Goal: Task Accomplishment & Management: Manage account settings

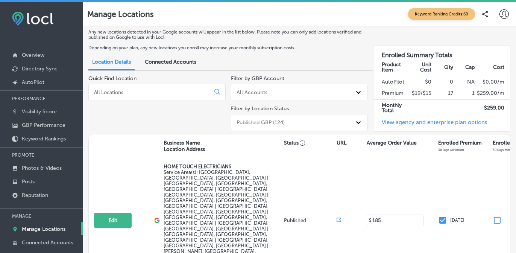
click at [117, 90] on input at bounding box center [150, 92] width 115 height 7
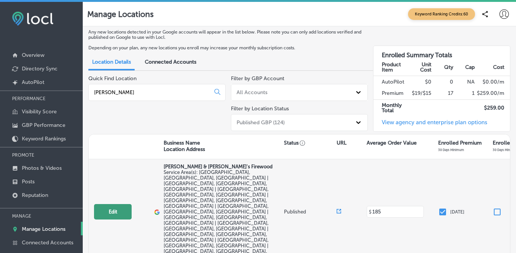
type input "[PERSON_NAME]"
click at [120, 204] on button "Edit" at bounding box center [113, 211] width 38 height 15
select select "US"
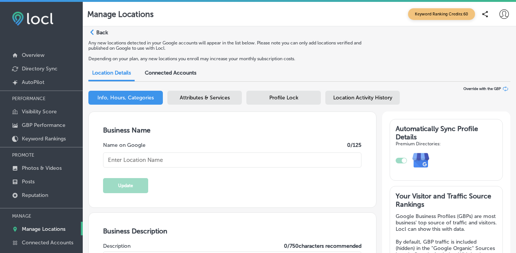
type textarea "[PERSON_NAME] & [PERSON_NAME]'s Firewood is your trusted, family-owned source f…"
checkbox input "false"
type input "[STREET_ADDRESS]"
type input "Acworth"
type input "30101"
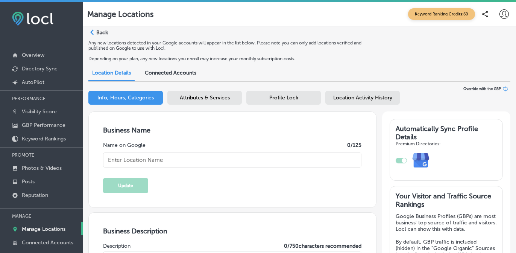
type input "US"
type input "[URL][DOMAIN_NAME]"
type input "[PERSON_NAME] & [PERSON_NAME]'s Firewood"
type input "[PHONE_NUMBER]"
click at [44, 58] on p "Overview" at bounding box center [33, 55] width 23 height 6
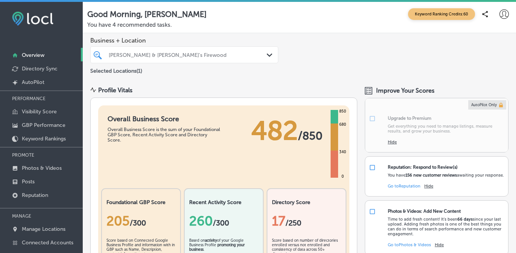
click at [170, 55] on div "[PERSON_NAME] & [PERSON_NAME]'s Firewood" at bounding box center [188, 55] width 159 height 6
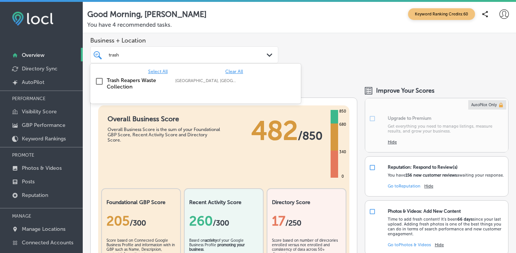
click at [121, 79] on label "Trash Reapers Waste Collection" at bounding box center [137, 83] width 61 height 13
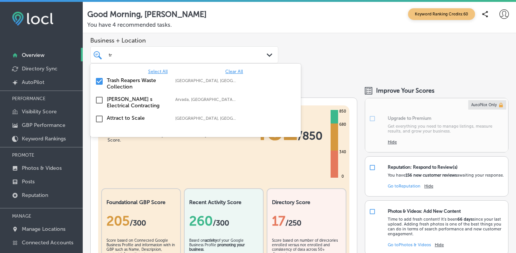
type input "t"
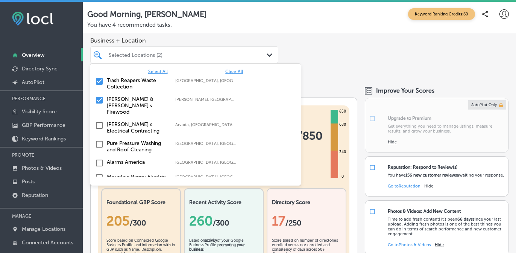
click at [99, 98] on input "checkbox" at bounding box center [99, 100] width 9 height 9
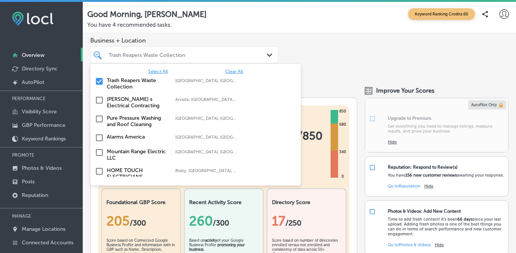
click at [299, 42] on div "Business + Location option focused, 2 of 18. 18 results available. Use Up and D…" at bounding box center [299, 56] width 433 height 46
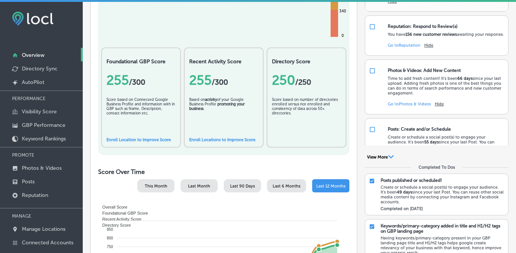
scroll to position [73, 0]
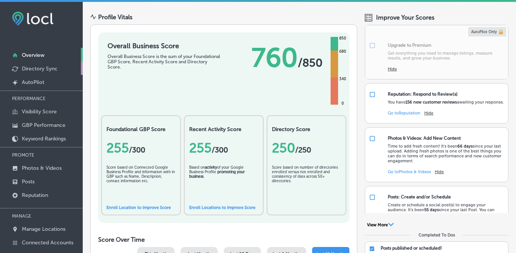
click at [41, 70] on p "Directory Sync" at bounding box center [40, 68] width 36 height 6
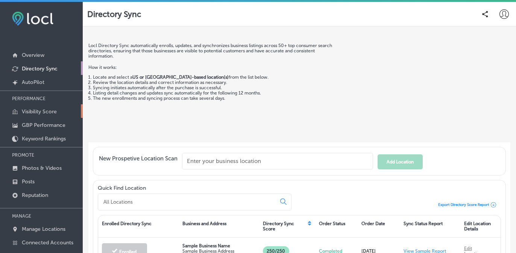
click at [41, 112] on p "Visibility Score" at bounding box center [39, 111] width 35 height 6
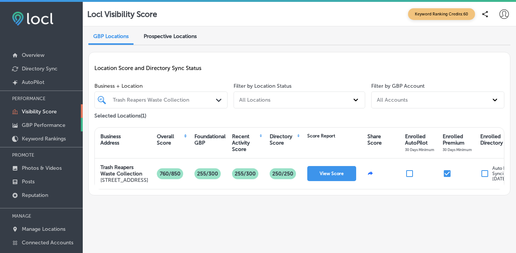
click at [40, 127] on link "GBP Performance" at bounding box center [41, 125] width 83 height 14
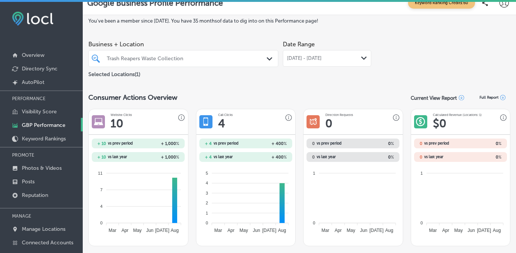
scroll to position [12, 0]
click at [51, 136] on p "Keyword Rankings" at bounding box center [44, 138] width 44 height 6
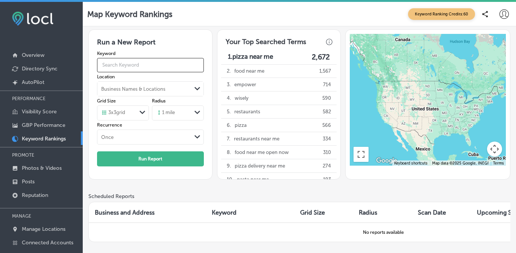
click at [164, 68] on input "text" at bounding box center [150, 64] width 106 height 19
type input "trash service"
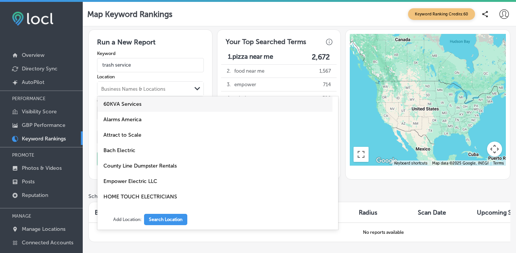
click at [174, 92] on div "Business Names & Locations" at bounding box center [144, 88] width 94 height 11
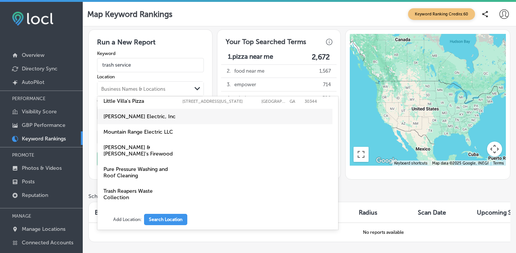
scroll to position [153, 0]
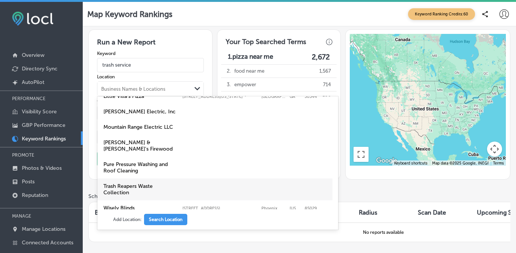
click at [153, 183] on label "Trash Reapers Waste Collection" at bounding box center [140, 189] width 75 height 13
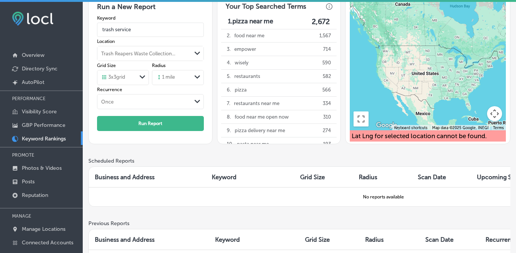
scroll to position [0, 0]
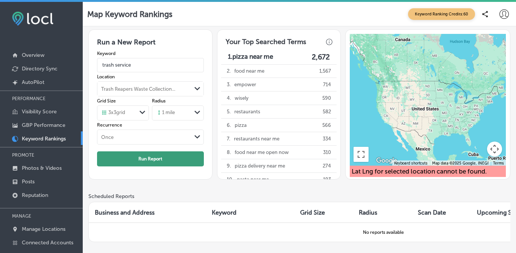
click at [172, 158] on button "Run Report" at bounding box center [150, 158] width 106 height 15
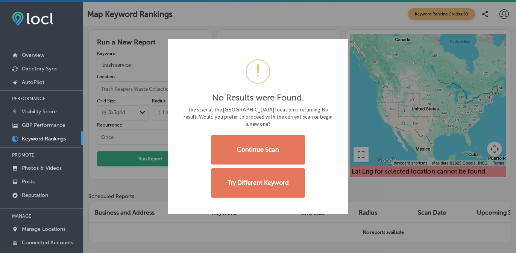
click at [363, 145] on div "No Results were Found. × The scan at the [GEOGRAPHIC_DATA] location is returnin…" at bounding box center [258, 126] width 516 height 253
click at [107, 181] on div "No Results were Found. × The scan at the [GEOGRAPHIC_DATA] location is returnin…" at bounding box center [258, 126] width 516 height 253
click at [300, 14] on div "No Results were Found. × The scan at the [GEOGRAPHIC_DATA] location is returnin…" at bounding box center [258, 126] width 516 height 253
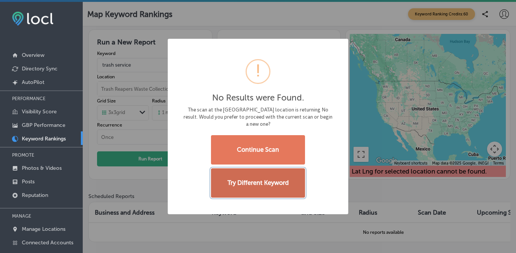
click at [270, 170] on button "Try Different Keyword" at bounding box center [258, 182] width 94 height 29
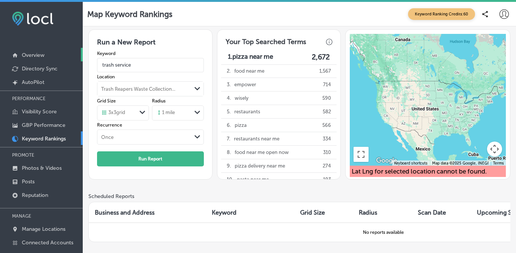
click at [37, 57] on p "Overview" at bounding box center [33, 55] width 23 height 6
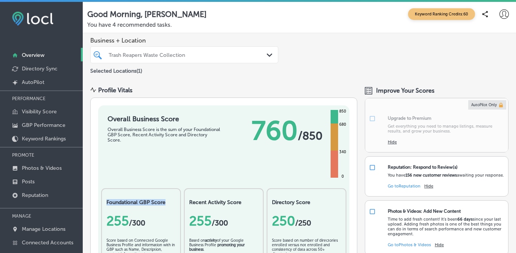
drag, startPoint x: 166, startPoint y: 204, endPoint x: 105, endPoint y: 204, distance: 60.5
click at [105, 204] on div "Foundational GBP Score 255 / 300 Score based on Connected Google Business Profi…" at bounding box center [141, 238] width 80 height 100
copy h2 "Foundational GBP Score"
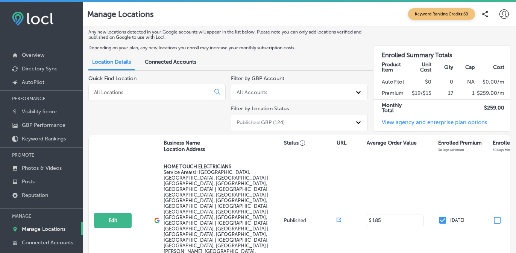
click at [158, 92] on input at bounding box center [150, 92] width 115 height 7
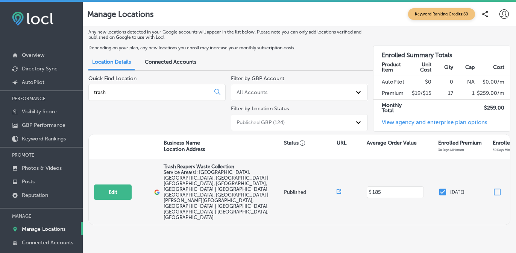
type input "trash"
click at [175, 181] on span "Service Area(s): [GEOGRAPHIC_DATA], [GEOGRAPHIC_DATA], [GEOGRAPHIC_DATA] | [GEO…" at bounding box center [216, 194] width 105 height 51
click at [117, 184] on button "Edit" at bounding box center [113, 191] width 38 height 15
select select "US"
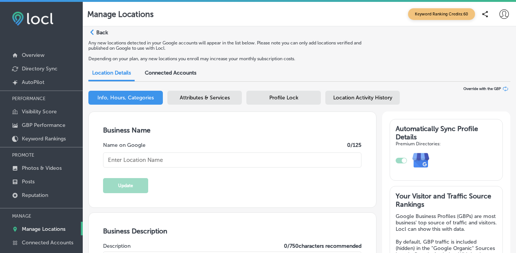
type input "Trash Reapers Waste Collection"
checkbox input "false"
type input "[STREET_ADDRESS]"
type input "Acworth"
type input "30101"
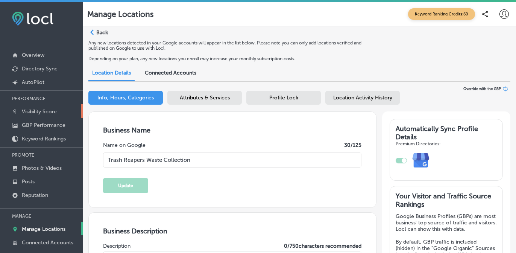
type input "US"
type input "https://thetrashreapers.com/"
type textarea "Trash Reapers is your local alternative to overpriced, unreliable corporate tra…"
type input "+1 404 323 9484"
click at [52, 114] on p "Visibility Score" at bounding box center [39, 111] width 35 height 6
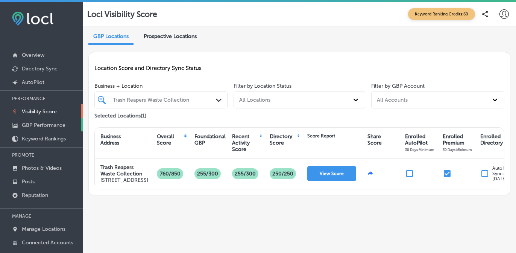
click at [52, 124] on p "GBP Performance" at bounding box center [44, 125] width 44 height 6
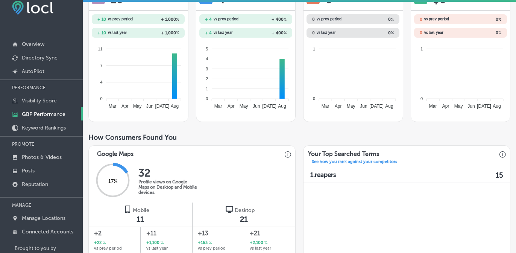
scroll to position [35, 0]
